Goal: Information Seeking & Learning: Find contact information

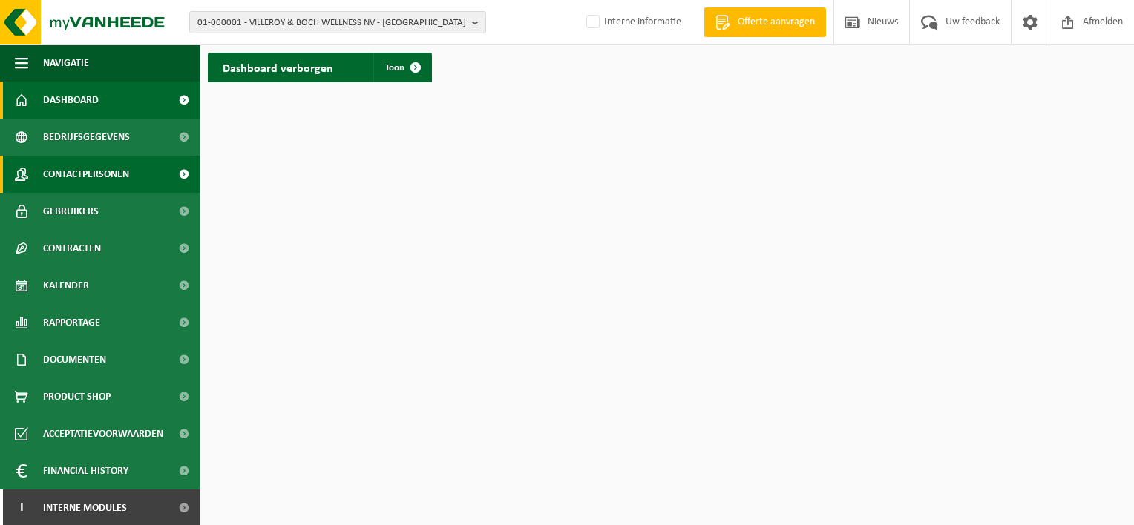
click at [108, 180] on span "Contactpersonen" at bounding box center [86, 174] width 86 height 37
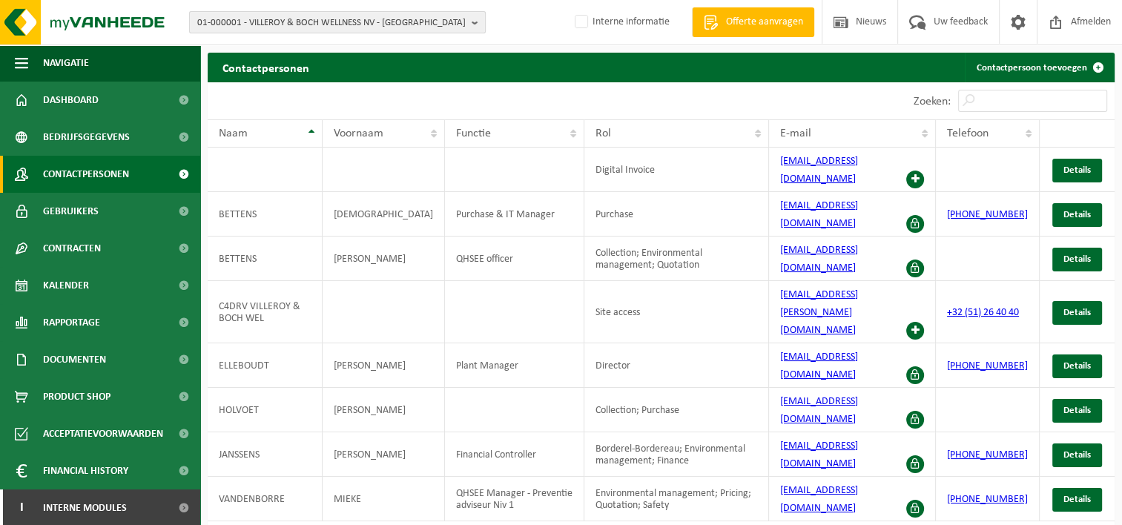
click at [269, 21] on span "01-000001 - VILLEROY & BOCH WELLNESS NV - ROESELARE" at bounding box center [331, 23] width 269 height 22
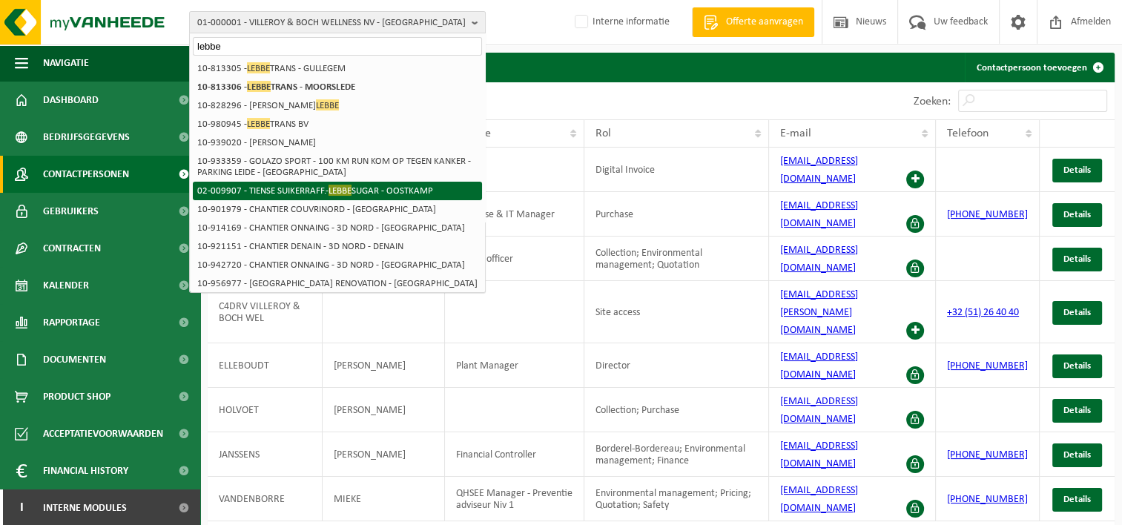
type input "lebbe"
click at [436, 189] on li "02-009907 - TIENSE SUIKERRAFF.- LEBBE SUGAR - OOSTKAMP" at bounding box center [337, 191] width 289 height 19
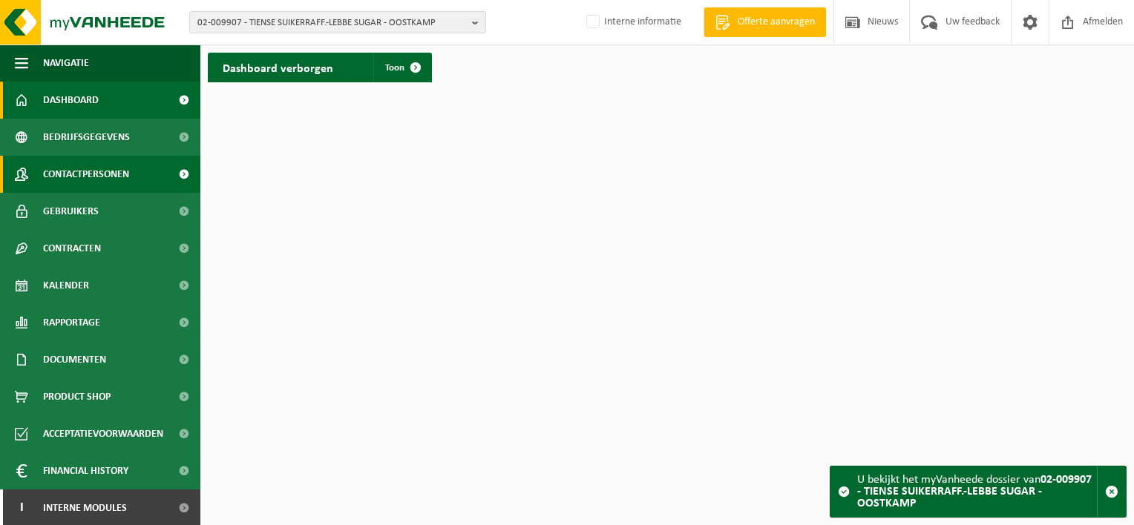
click at [102, 177] on span "Contactpersonen" at bounding box center [86, 174] width 86 height 37
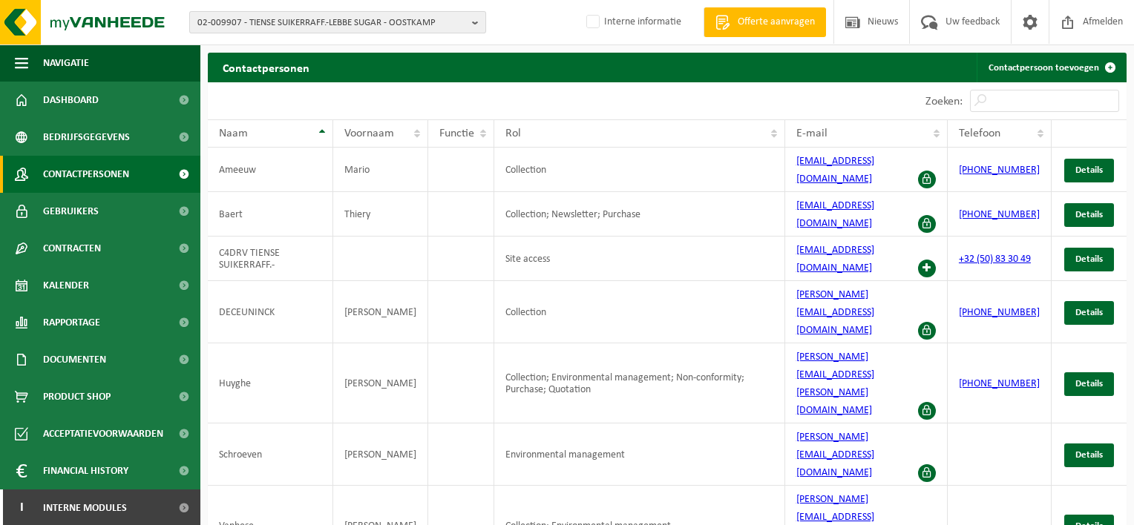
click at [343, 22] on span "02-009907 - TIENSE SUIKERRAFF.-LEBBE SUGAR - OOSTKAMP" at bounding box center [331, 23] width 269 height 22
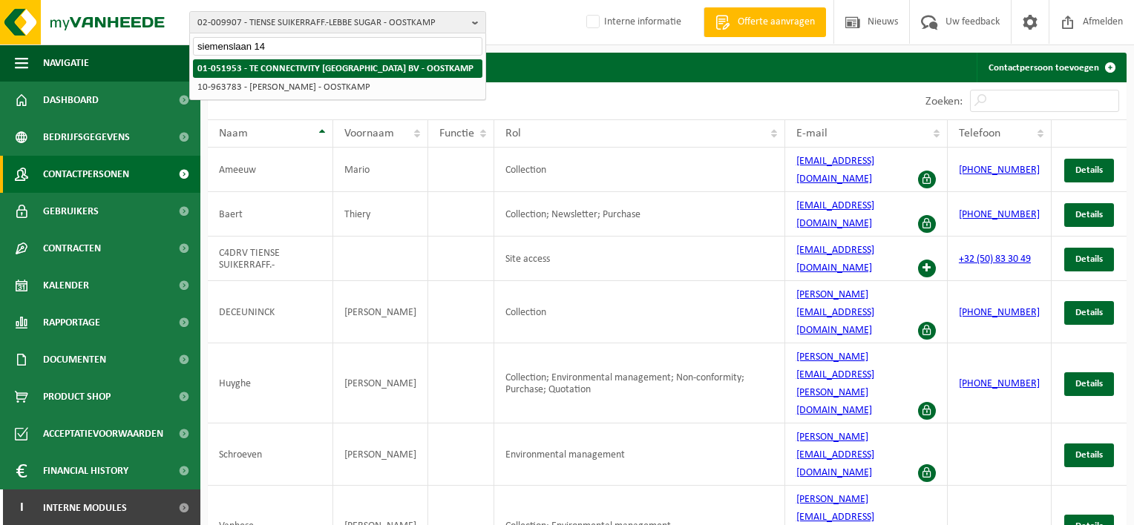
type input "siemenslaan 14"
click at [329, 70] on strong "01-051953 - TE CONNECTIVITY BELGIUM BV - OOSTKAMP" at bounding box center [335, 69] width 276 height 10
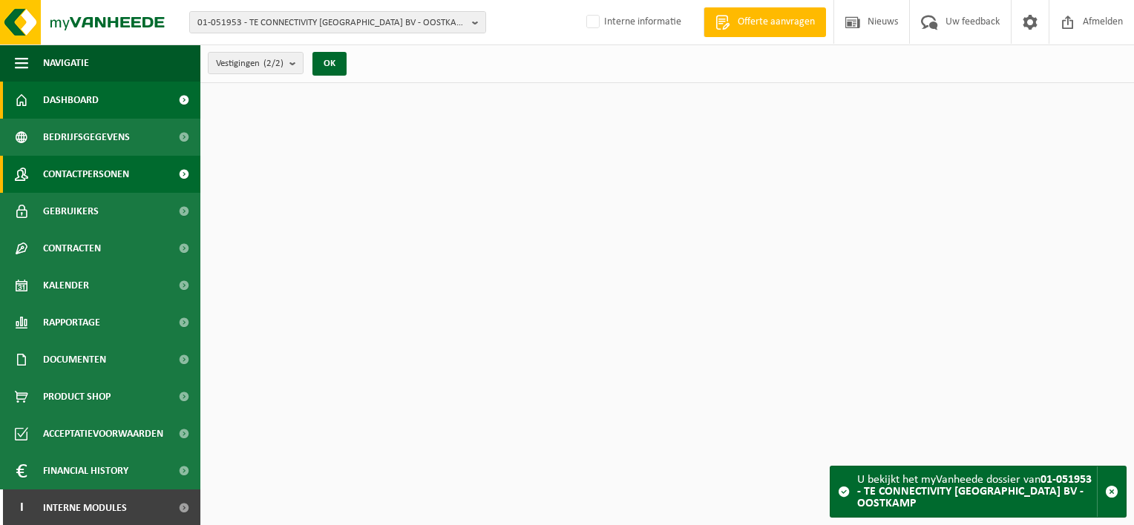
click at [105, 178] on span "Contactpersonen" at bounding box center [86, 174] width 86 height 37
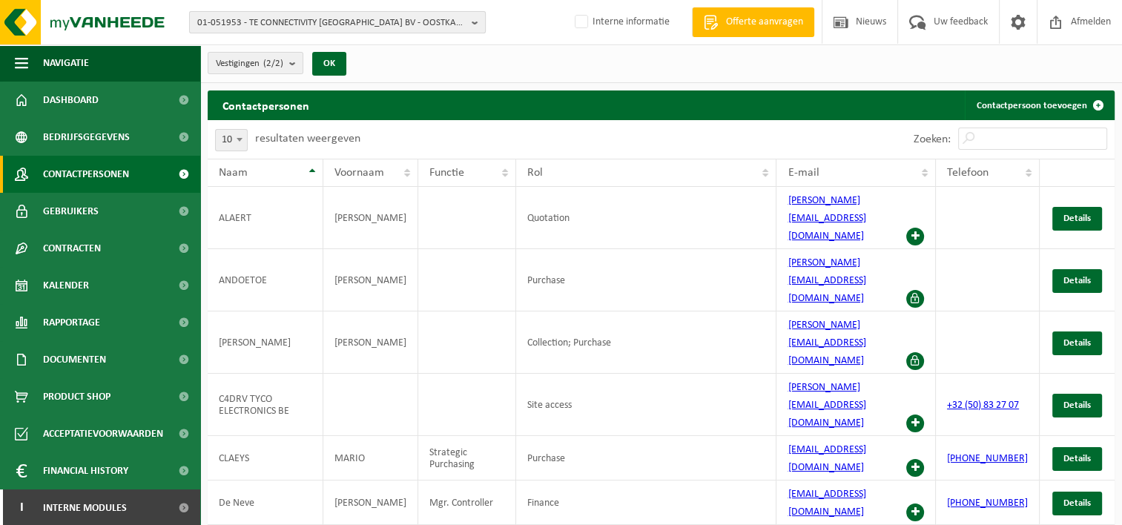
click at [279, 24] on span "01-051953 - TE CONNECTIVITY BELGIUM BV - OOSTKAMP" at bounding box center [331, 23] width 269 height 22
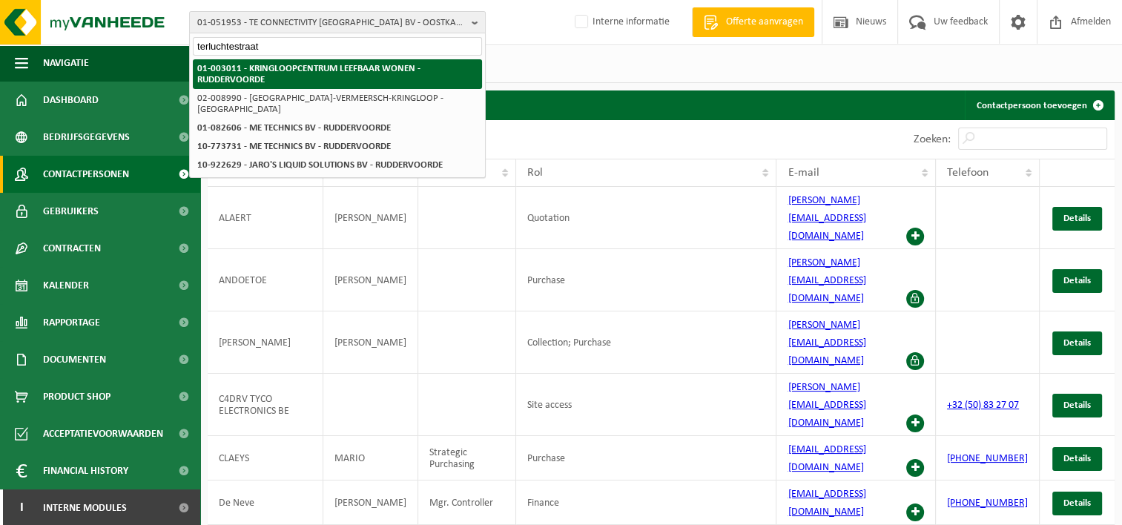
type input "terluchtestraat"
click at [284, 68] on strong "01-003011 - KRINGLOOPCENTRUM LEEFBAAR WONEN - RUDDERVOORDE" at bounding box center [308, 74] width 223 height 21
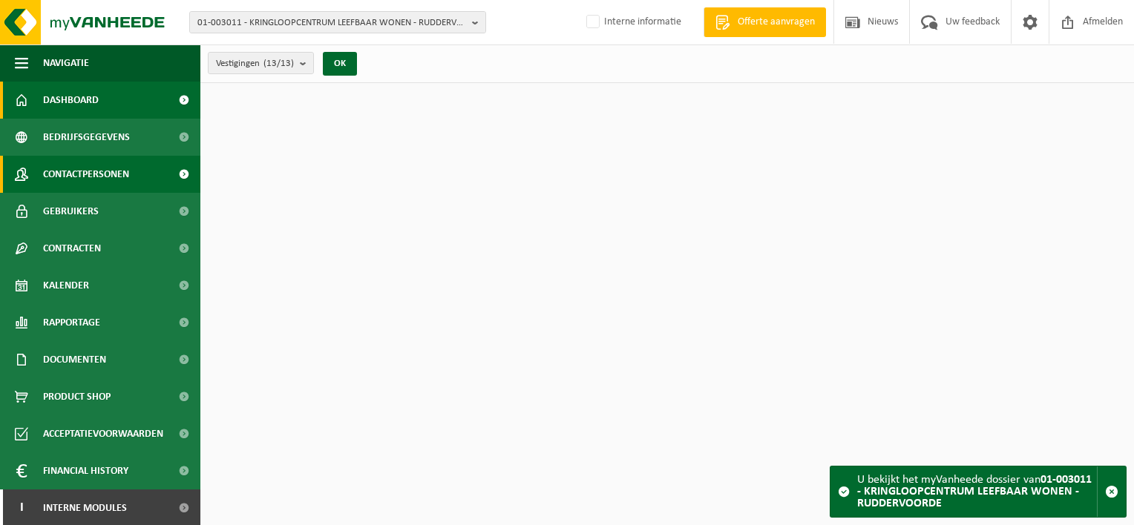
click at [81, 168] on span "Contactpersonen" at bounding box center [86, 174] width 86 height 37
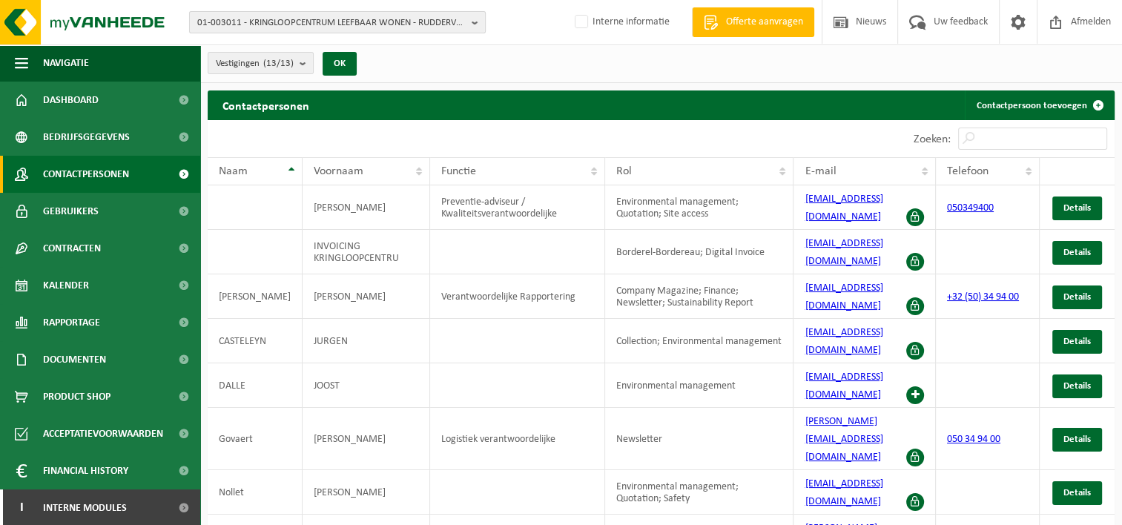
click at [377, 24] on span "01-003011 - KRINGLOOPCENTRUM LEEFBAAR WONEN - RUDDERVOORDE" at bounding box center [331, 23] width 269 height 22
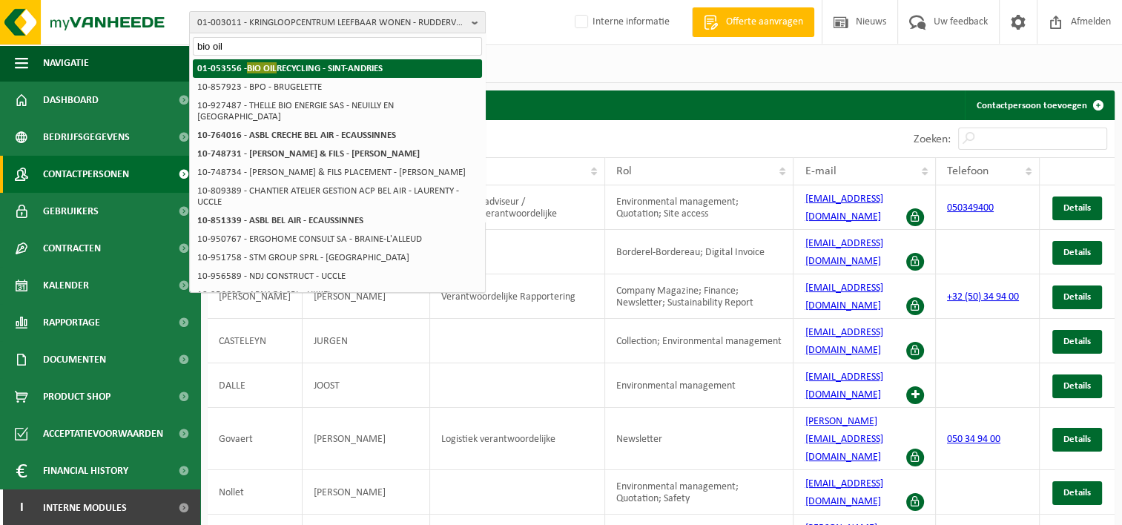
type input "bio oil"
click at [354, 71] on strong "01-053556 - BIO OIL RECYCLING - SINT-ANDRIES" at bounding box center [289, 67] width 185 height 11
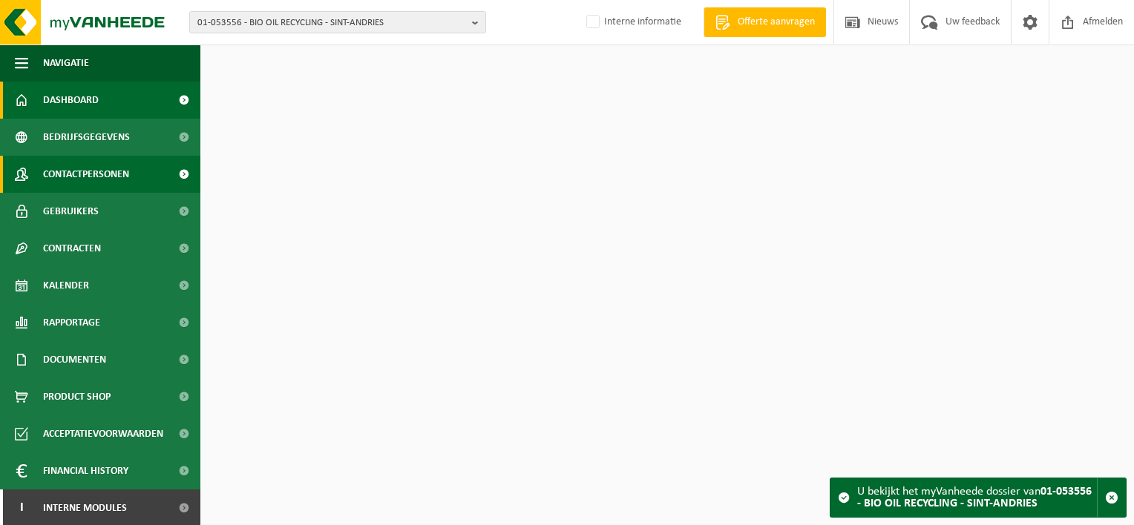
click at [91, 168] on span "Contactpersonen" at bounding box center [86, 174] width 86 height 37
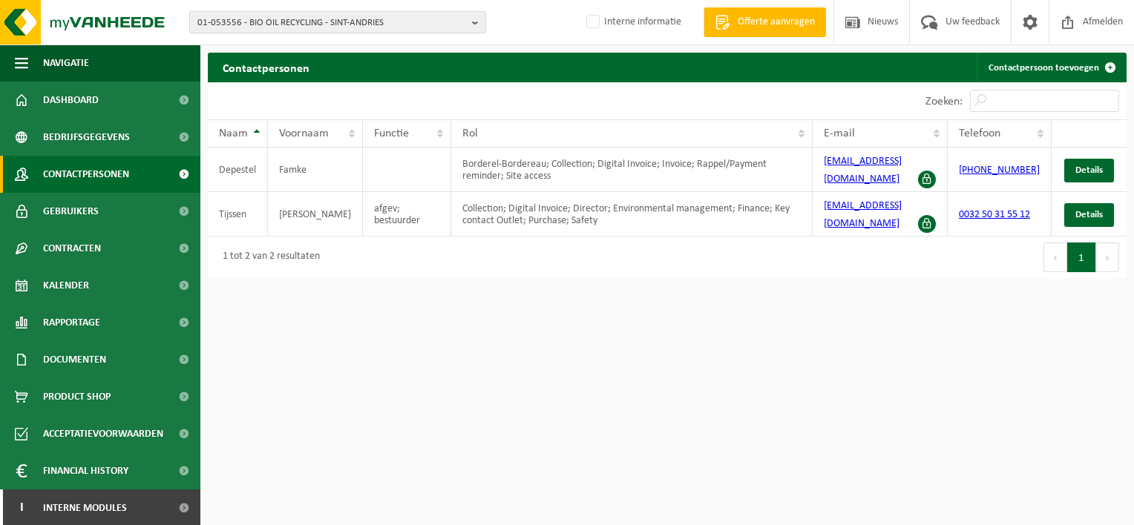
click at [298, 25] on span "01-053556 - BIO OIL RECYCLING - SINT-ANDRIES" at bounding box center [331, 23] width 269 height 22
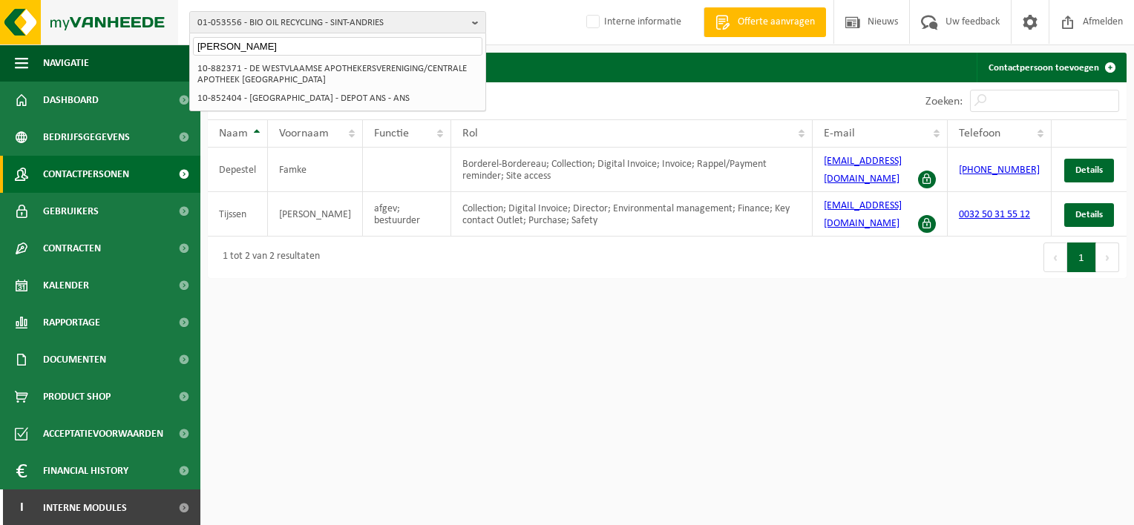
drag, startPoint x: 273, startPoint y: 42, endPoint x: 80, endPoint y: 7, distance: 196.0
click at [80, 7] on div "01-053556 - BIO OIL RECYCLING - SINT-ANDRIES jan dupont kaas 01-053556 - BIO OI…" at bounding box center [567, 22] width 1134 height 45
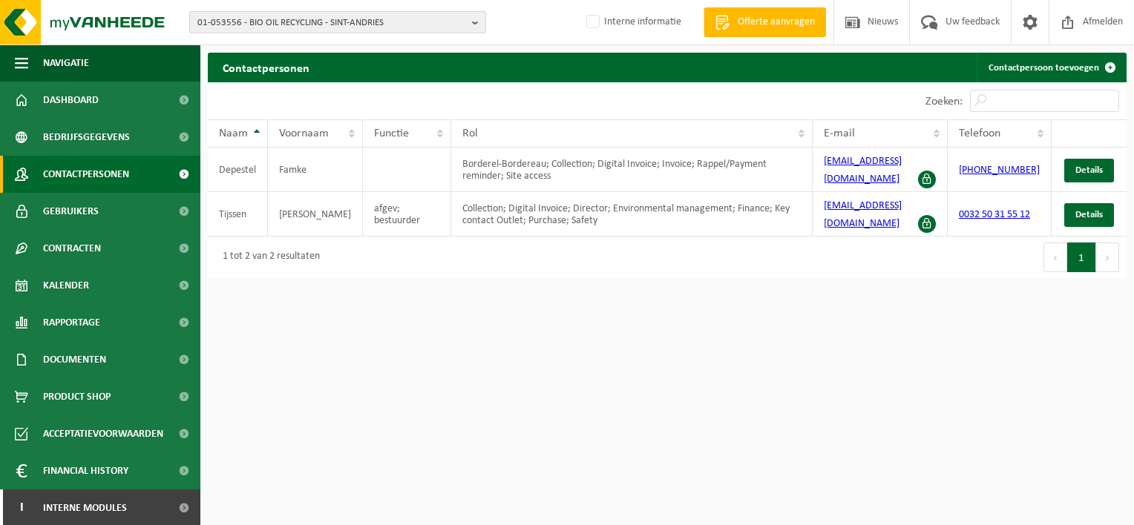
click at [380, 20] on span "01-053556 - BIO OIL RECYCLING - SINT-ANDRIES" at bounding box center [331, 23] width 269 height 22
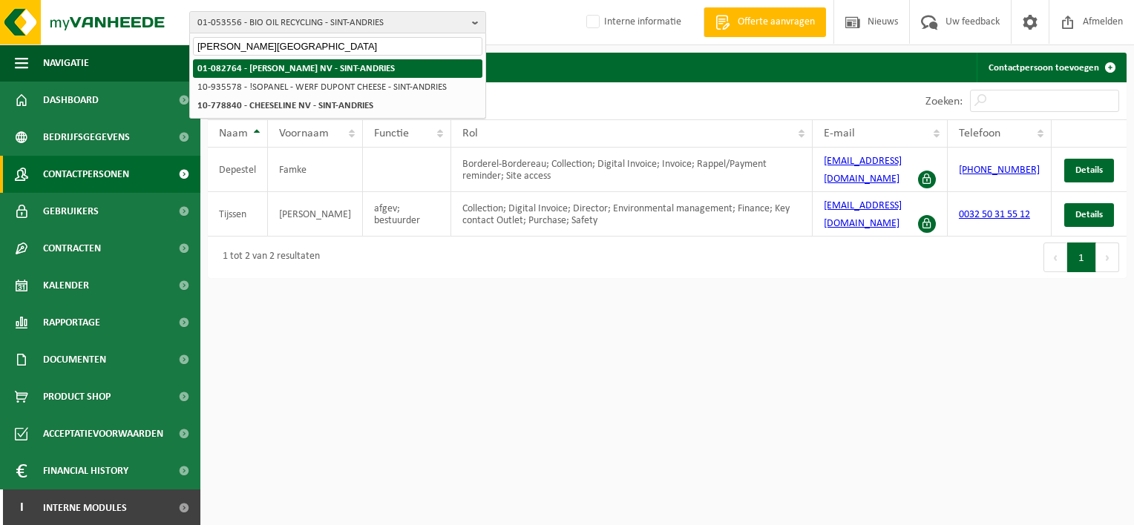
type input "lieven bauwensstraat 9"
click at [358, 64] on strong "01-082764 - JAN DUPONT KAASIMPORT NV - SINT-ANDRIES" at bounding box center [295, 69] width 197 height 10
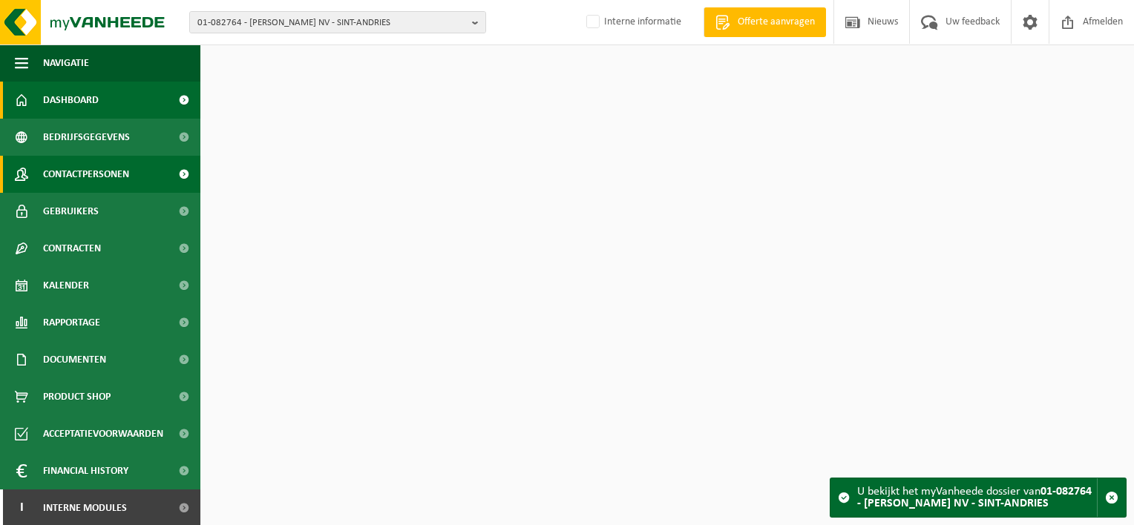
click at [95, 177] on span "Contactpersonen" at bounding box center [86, 174] width 86 height 37
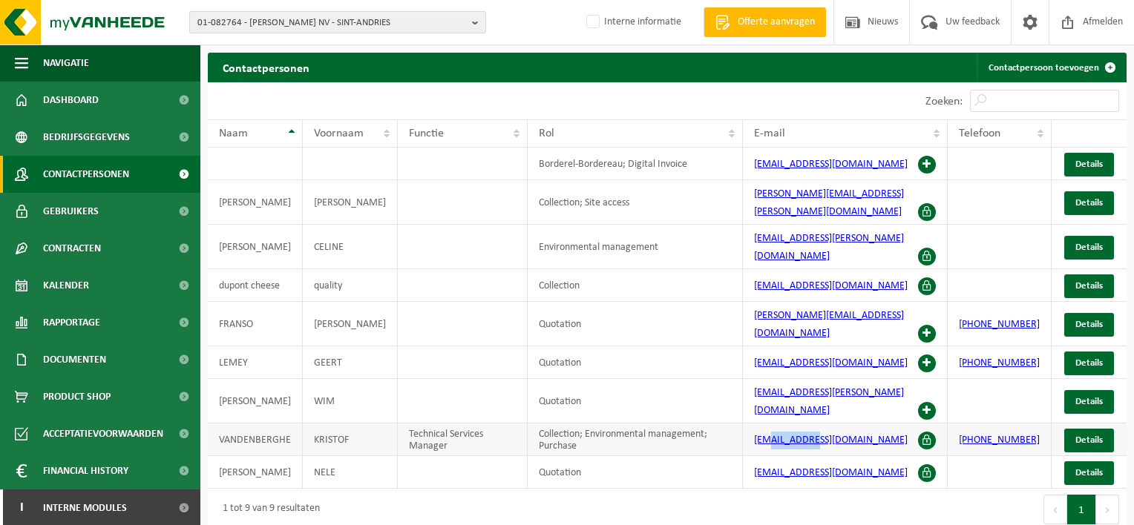
drag, startPoint x: 806, startPoint y: 412, endPoint x: 769, endPoint y: 389, distance: 43.3
click at [769, 424] on td "[EMAIL_ADDRESS][DOMAIN_NAME]" at bounding box center [845, 440] width 205 height 33
drag, startPoint x: 769, startPoint y: 389, endPoint x: 753, endPoint y: 398, distance: 17.6
click at [751, 424] on td "[EMAIL_ADDRESS][DOMAIN_NAME]" at bounding box center [845, 440] width 205 height 33
drag, startPoint x: 757, startPoint y: 396, endPoint x: 934, endPoint y: 389, distance: 177.5
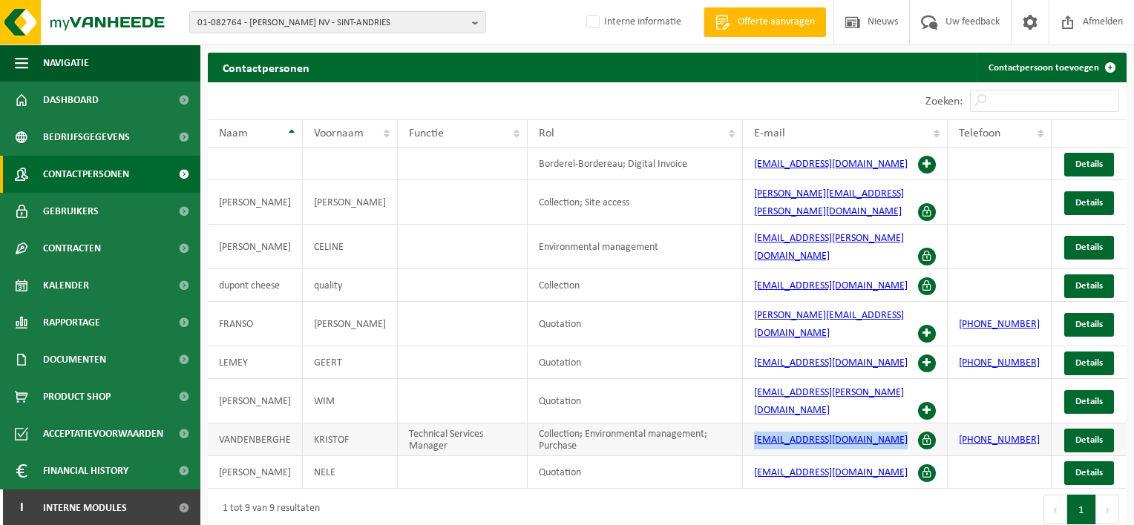
click at [934, 424] on td "[EMAIL_ADDRESS][DOMAIN_NAME]" at bounding box center [845, 440] width 205 height 33
copy link "[EMAIL_ADDRESS][DOMAIN_NAME]"
